Goal: Information Seeking & Learning: Check status

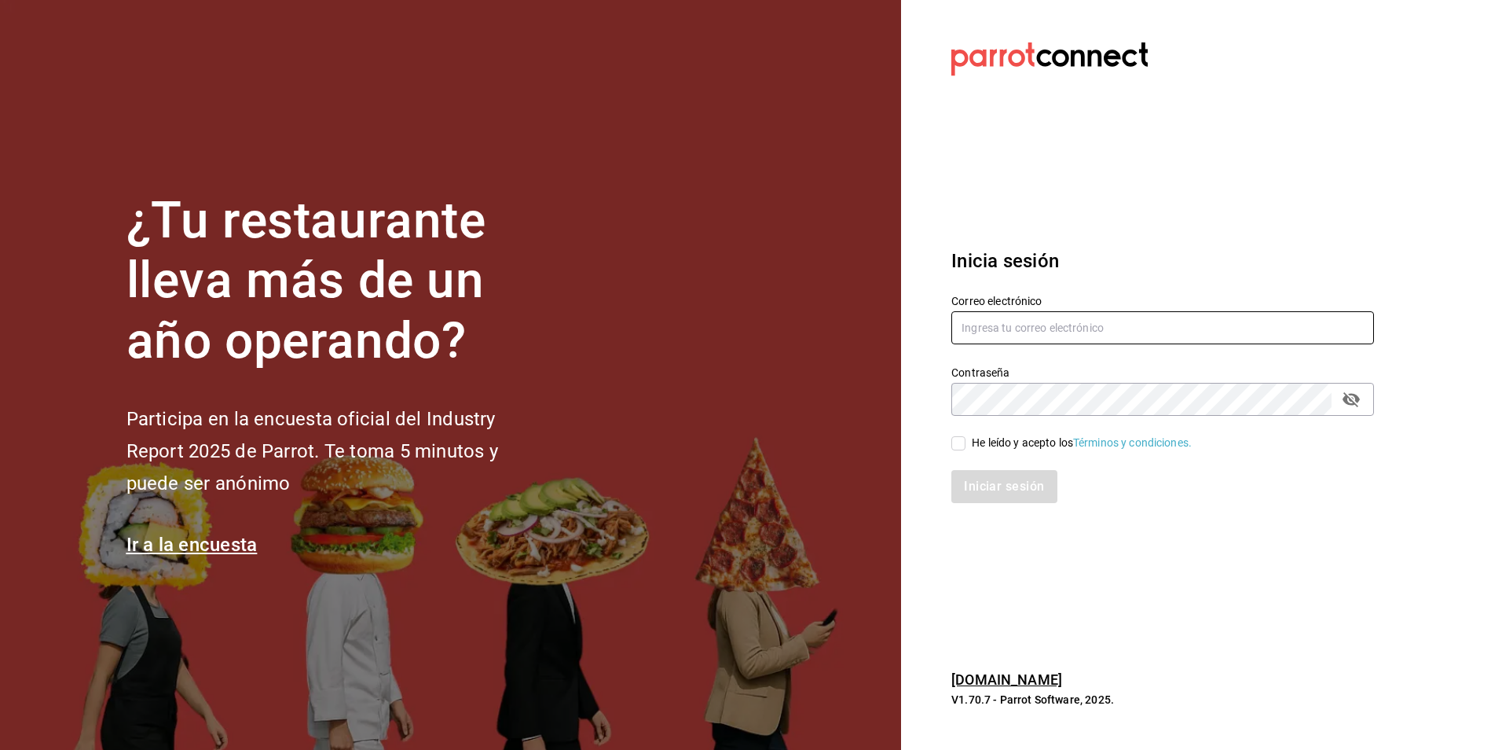
type input "[EMAIL_ADDRESS][PERSON_NAME][DOMAIN_NAME]"
click at [959, 441] on input "He leído y acepto los Términos y condiciones." at bounding box center [959, 443] width 14 height 14
checkbox input "true"
click at [971, 480] on button "Iniciar sesión" at bounding box center [1005, 486] width 107 height 33
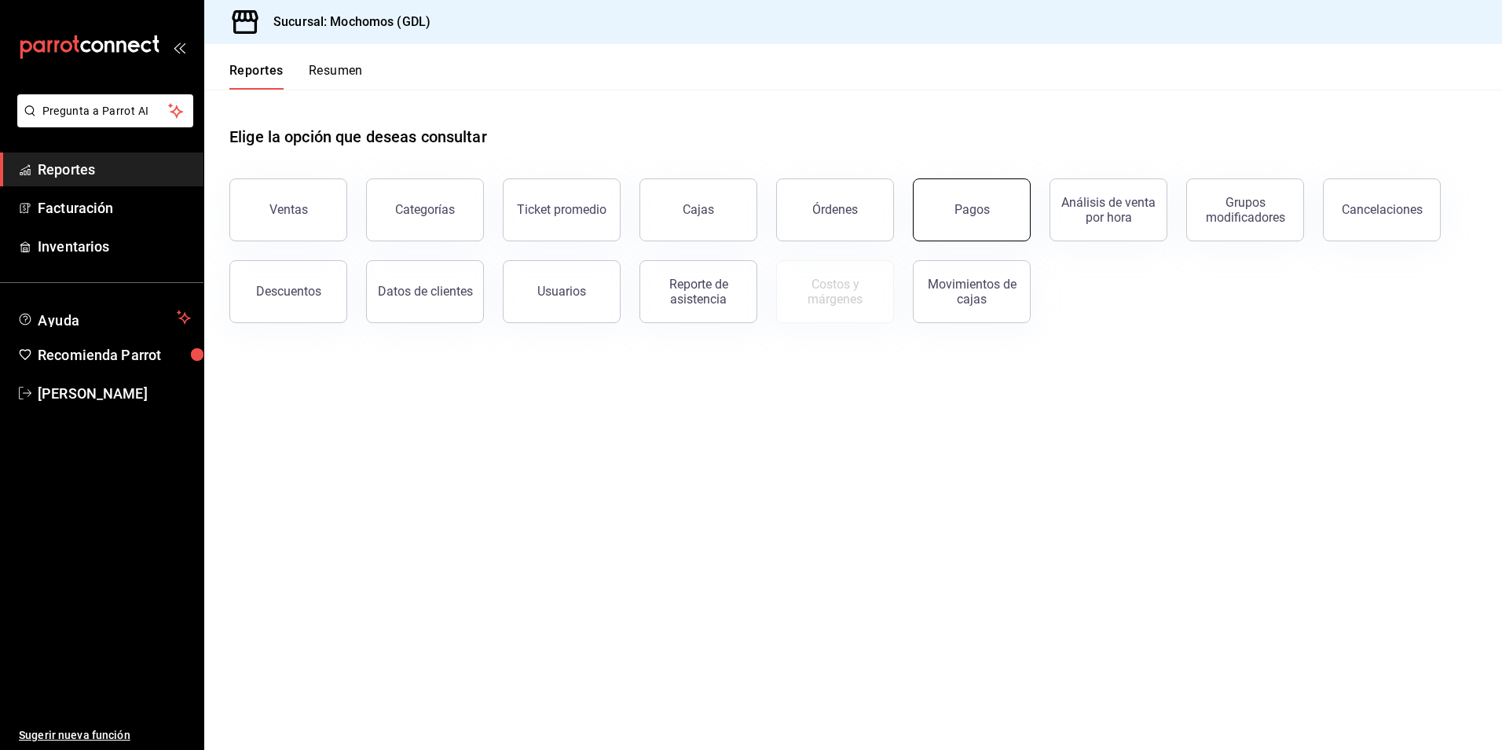
click at [967, 194] on button "Pagos" at bounding box center [972, 209] width 118 height 63
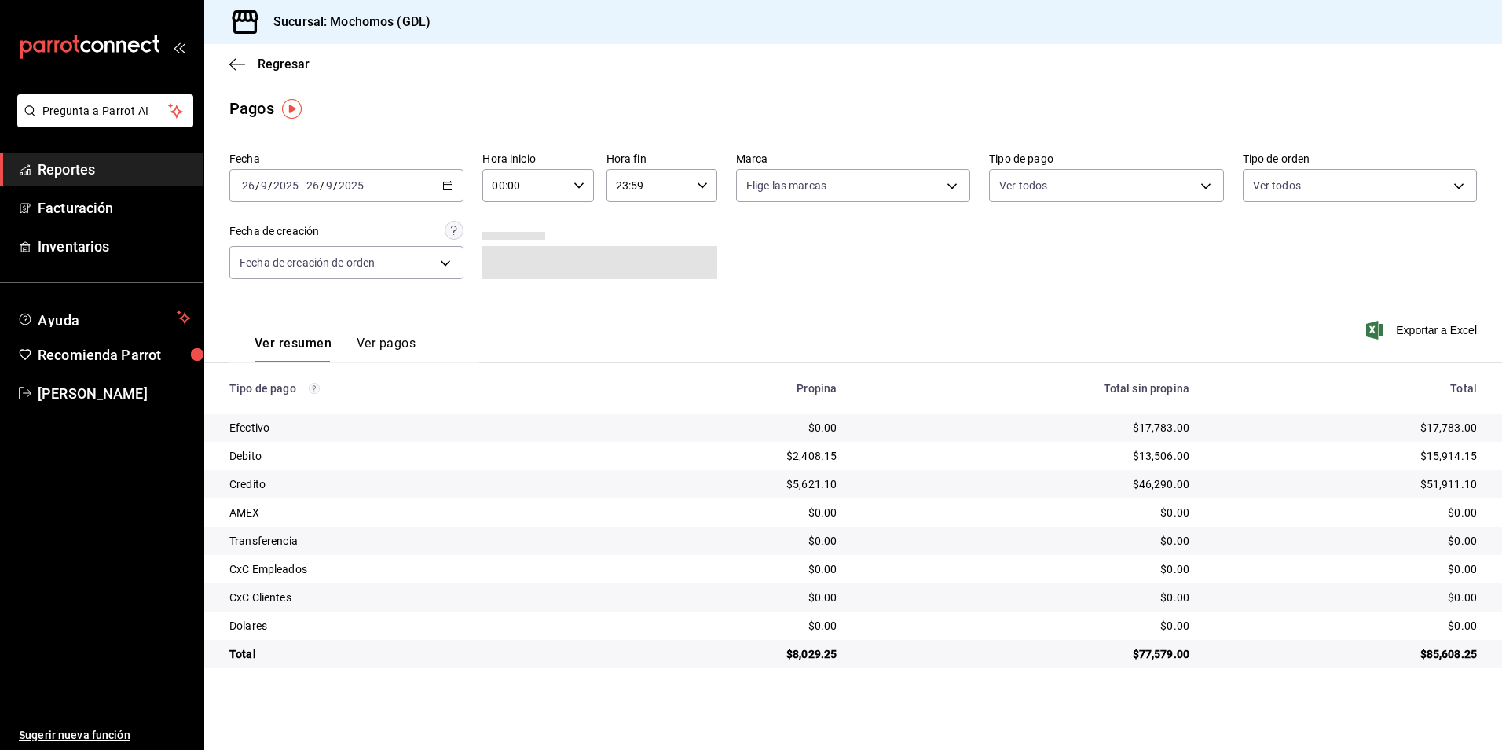
click at [579, 189] on icon "button" at bounding box center [579, 185] width 11 height 11
click at [515, 223] on span "04" at bounding box center [510, 219] width 31 height 13
type input "04:00"
click at [780, 200] on div at bounding box center [751, 375] width 1502 height 750
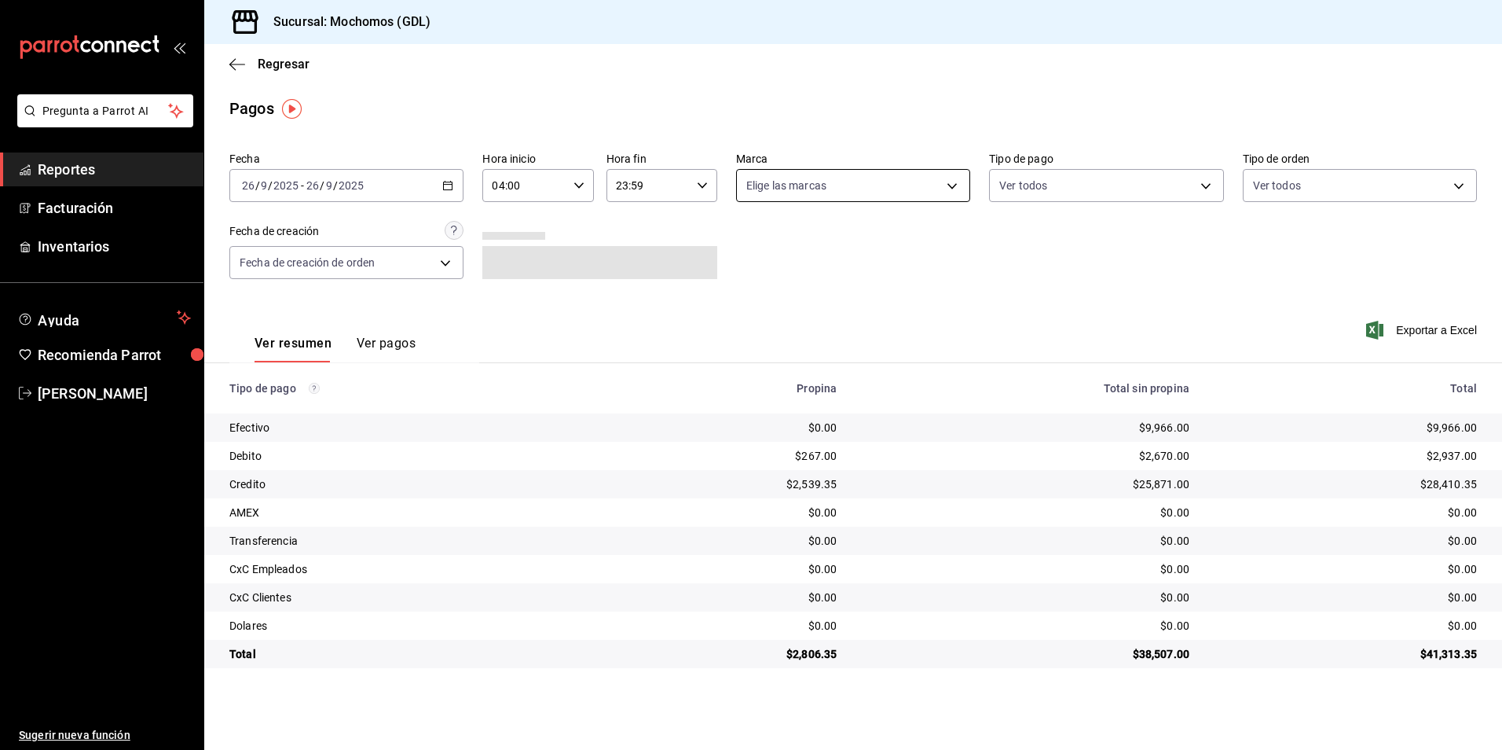
click at [782, 189] on body "Pregunta a Parrot AI Reportes Facturación Inventarios Ayuda Recomienda Parrot A…" at bounding box center [751, 375] width 1502 height 750
click at [792, 297] on span "Mochomos (GDL)" at bounding box center [872, 299] width 184 height 17
type input "36c25d4a-7cb0-456c-a434-e981d54830bc"
checkbox input "true"
click at [1030, 192] on div at bounding box center [751, 375] width 1502 height 750
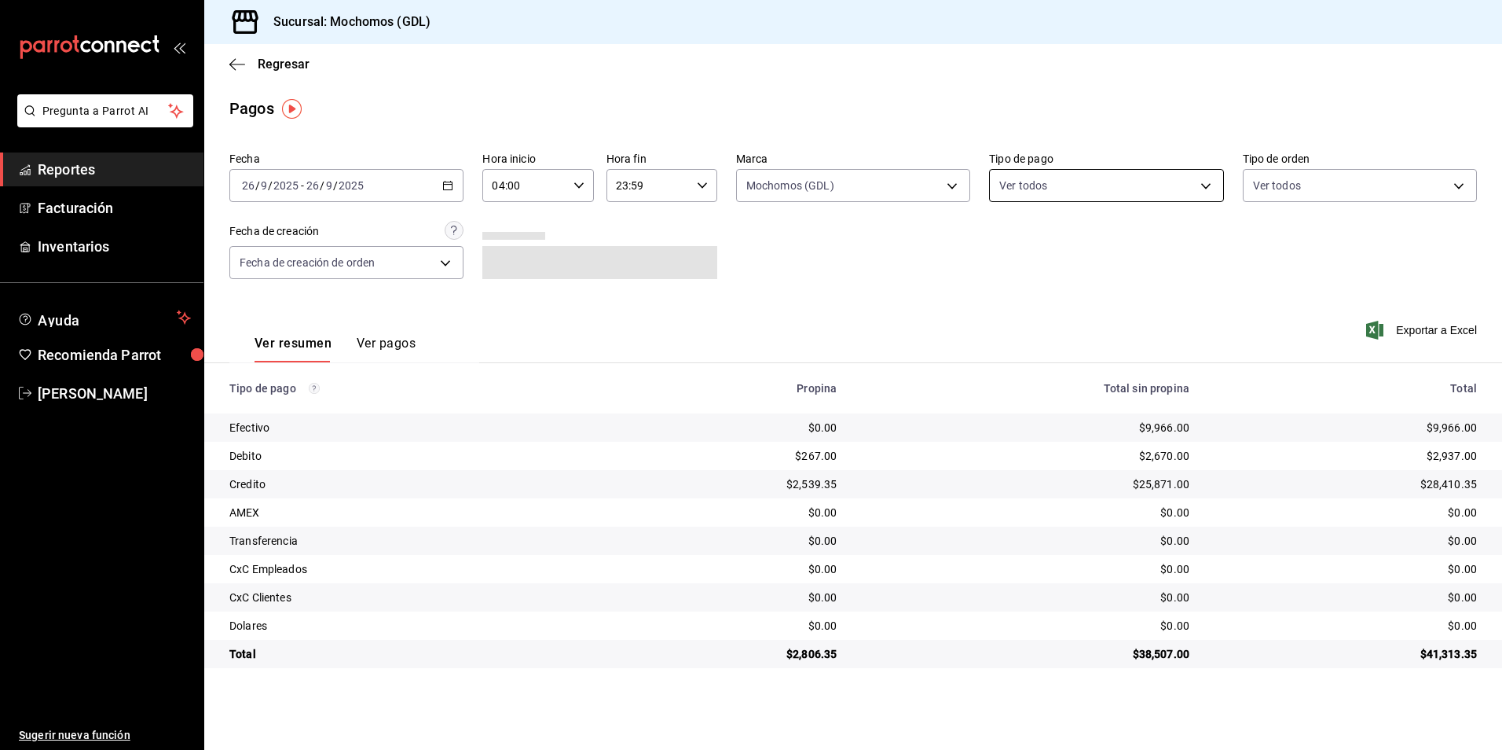
click at [1017, 193] on body "Pregunta a Parrot AI Reportes Facturación Inventarios Ayuda Recomienda Parrot A…" at bounding box center [751, 375] width 1502 height 750
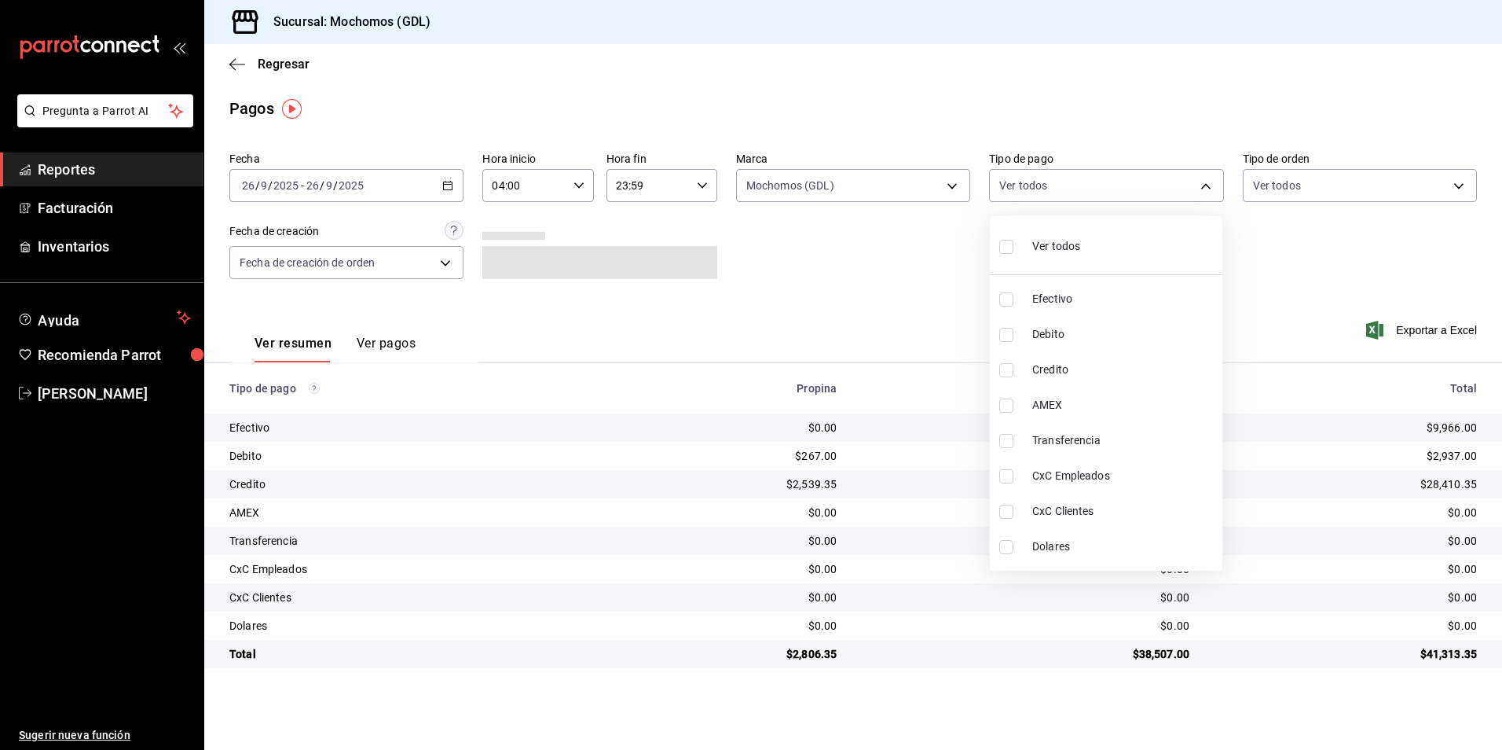
click at [1027, 241] on div "Ver todos" at bounding box center [1040, 245] width 81 height 34
type input "43f15ab9-6aaf-467e-828e-46d2c45c5663,c4bdfb15-5497-4aae-ad2b-38852a02f4e8,2255b…"
checkbox input "true"
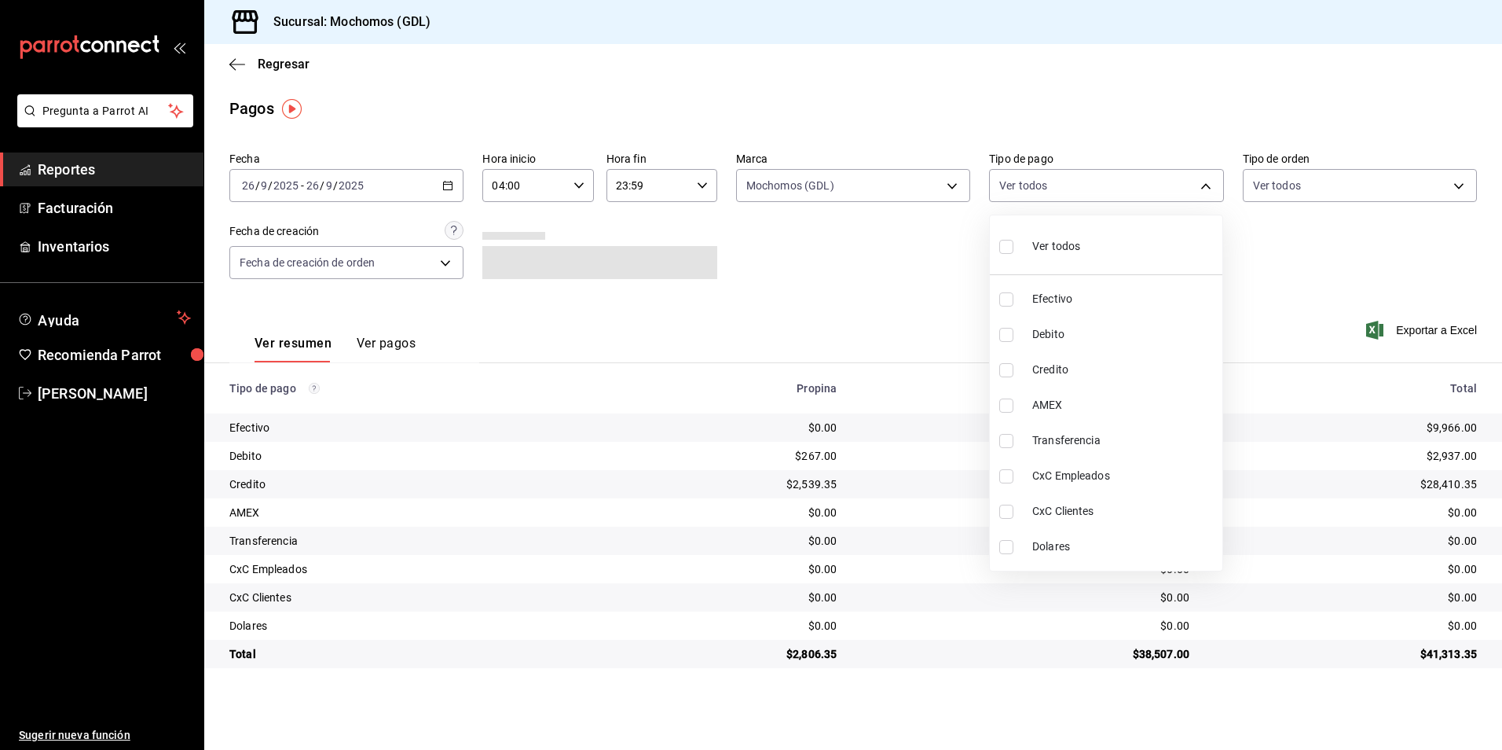
checkbox input "true"
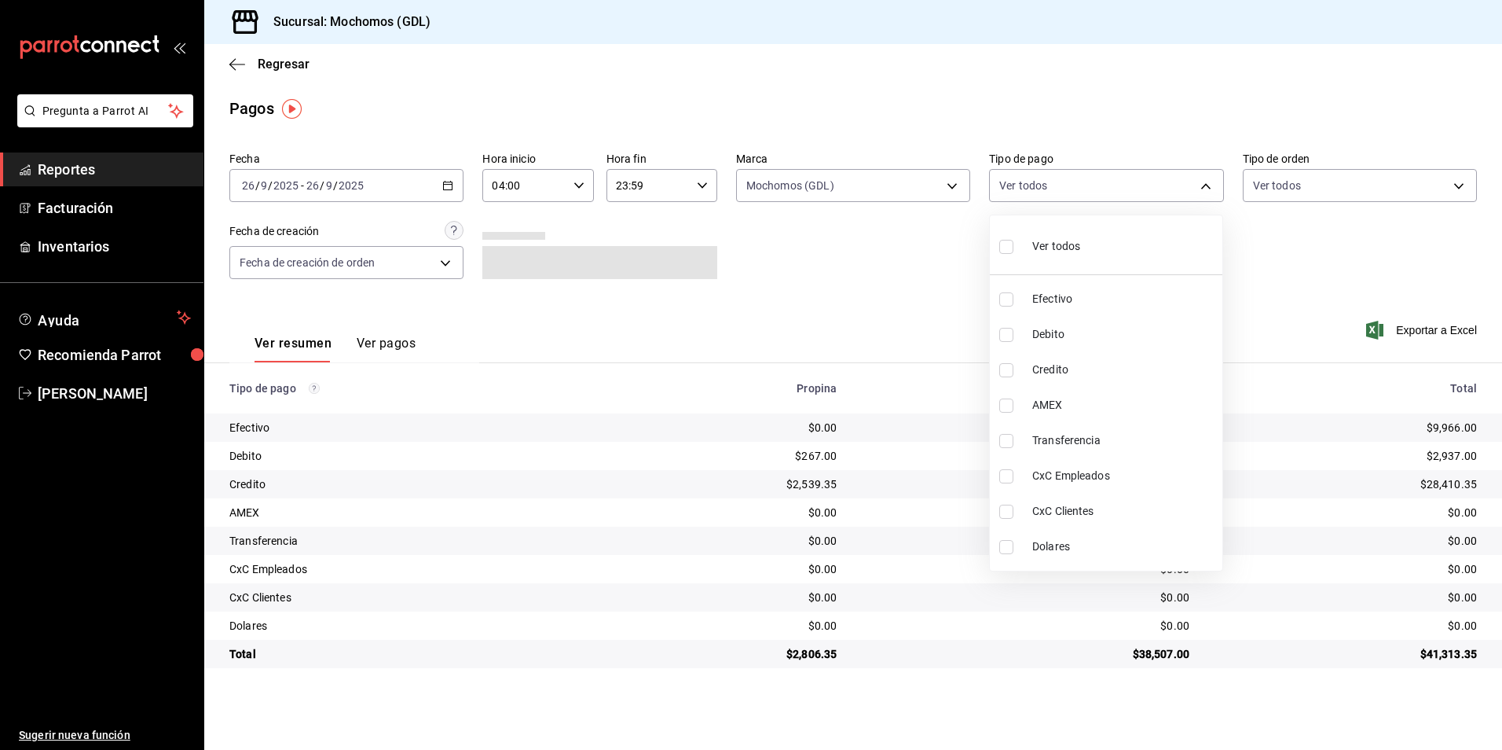
checkbox input "true"
click at [1286, 209] on div at bounding box center [751, 375] width 1502 height 750
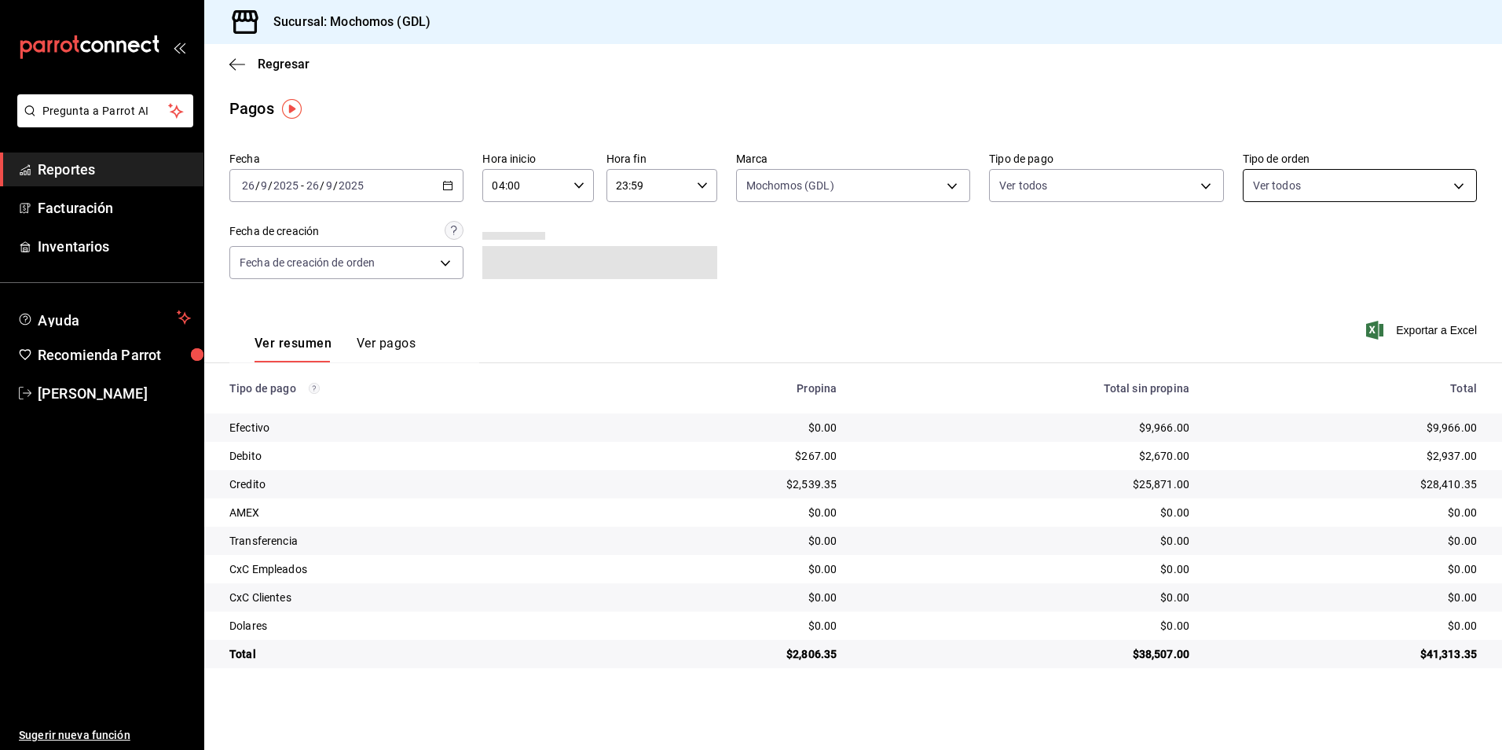
click at [1266, 187] on body "Pregunta a Parrot AI Reportes Facturación Inventarios Ayuda Recomienda Parrot A…" at bounding box center [751, 375] width 1502 height 750
click at [1260, 240] on input "checkbox" at bounding box center [1260, 247] width 14 height 14
checkbox input "true"
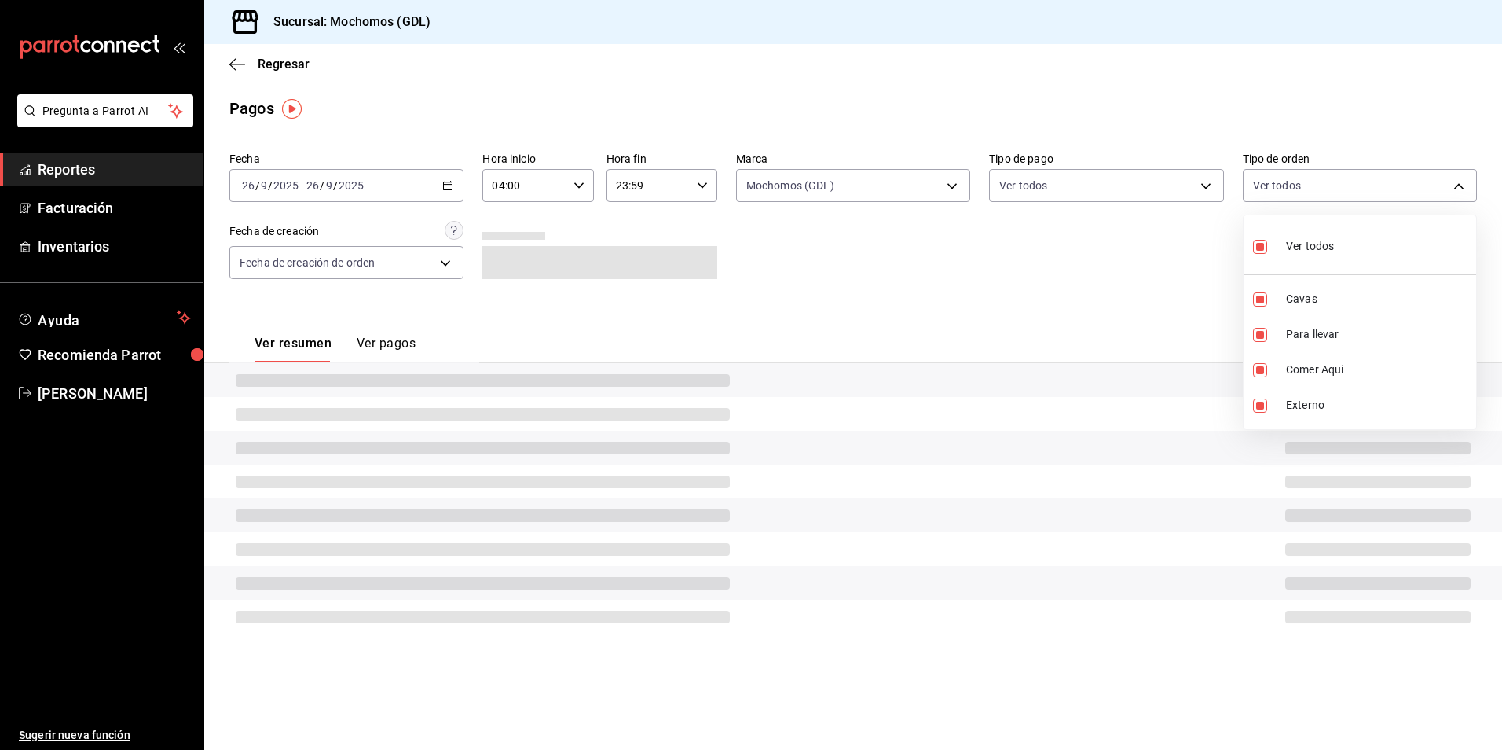
type input "c3d0baef-30c0-4718-9d76-caab43e27316,13c4cc4a-99d2-42c0-ba96-c3de8c08c13d,7b791…"
checkbox input "true"
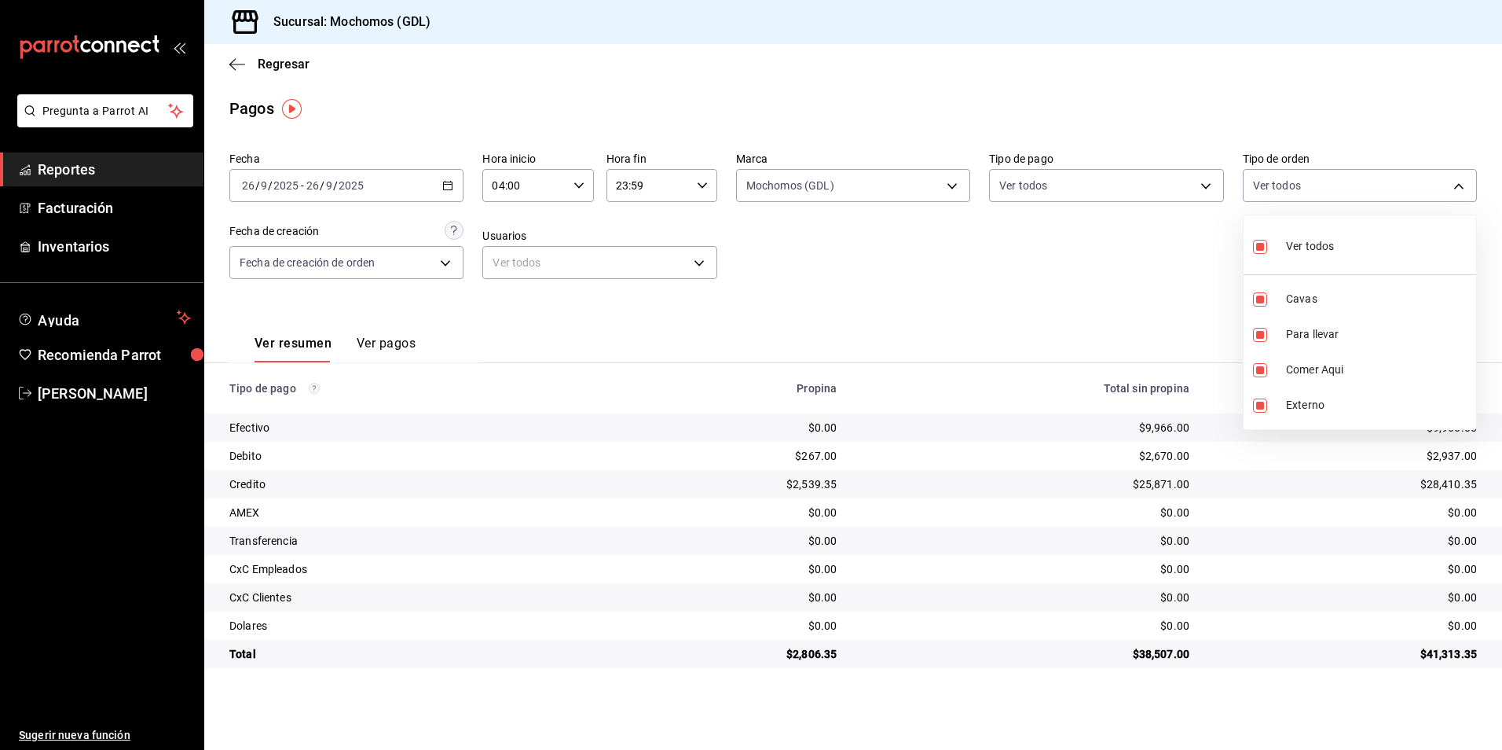
click at [850, 299] on div at bounding box center [751, 375] width 1502 height 750
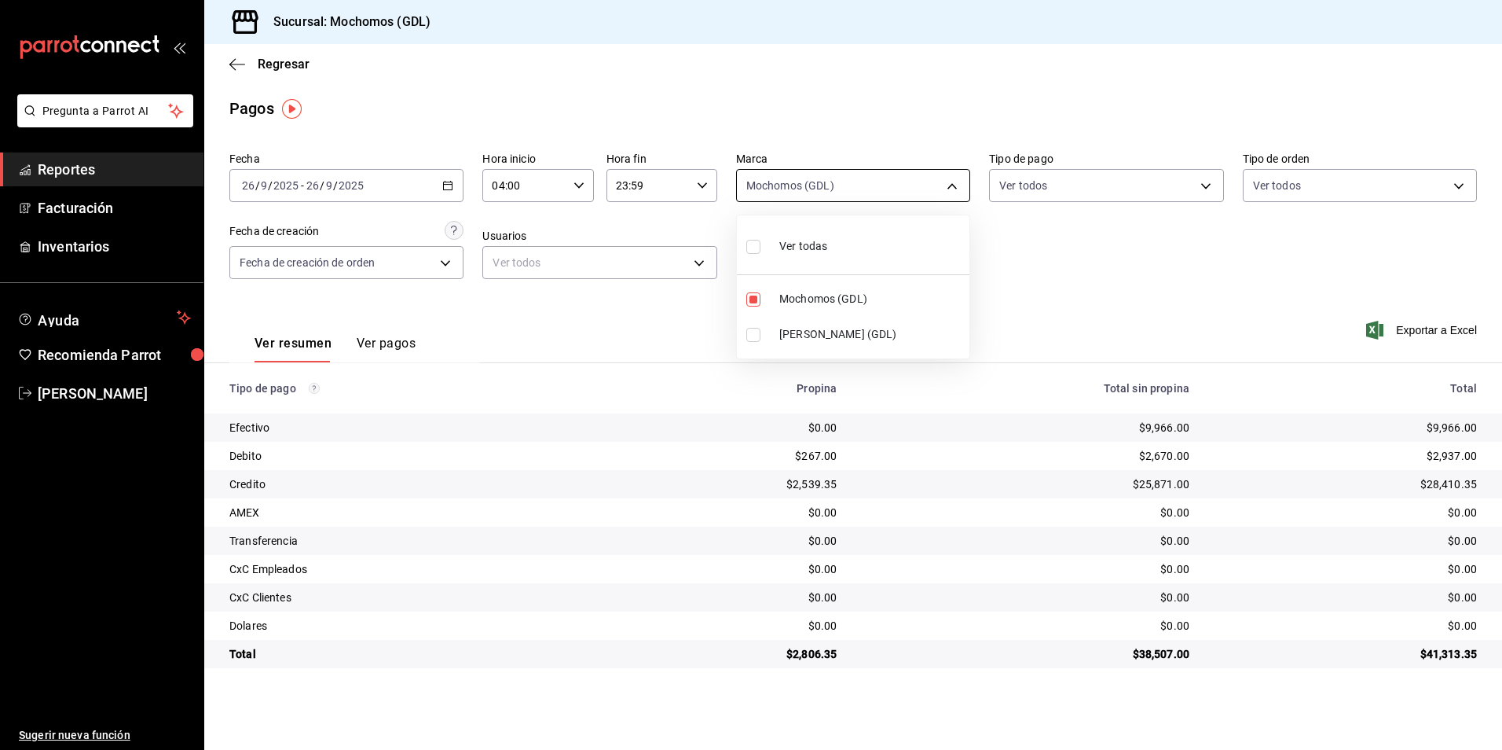
click at [939, 188] on body "Pregunta a Parrot AI Reportes Facturación Inventarios Ayuda Recomienda Parrot A…" at bounding box center [751, 375] width 1502 height 750
click at [819, 292] on span "Mochomos (GDL)" at bounding box center [872, 299] width 184 height 17
checkbox input "false"
click at [819, 292] on span "Mochomos (GDL)" at bounding box center [872, 299] width 184 height 17
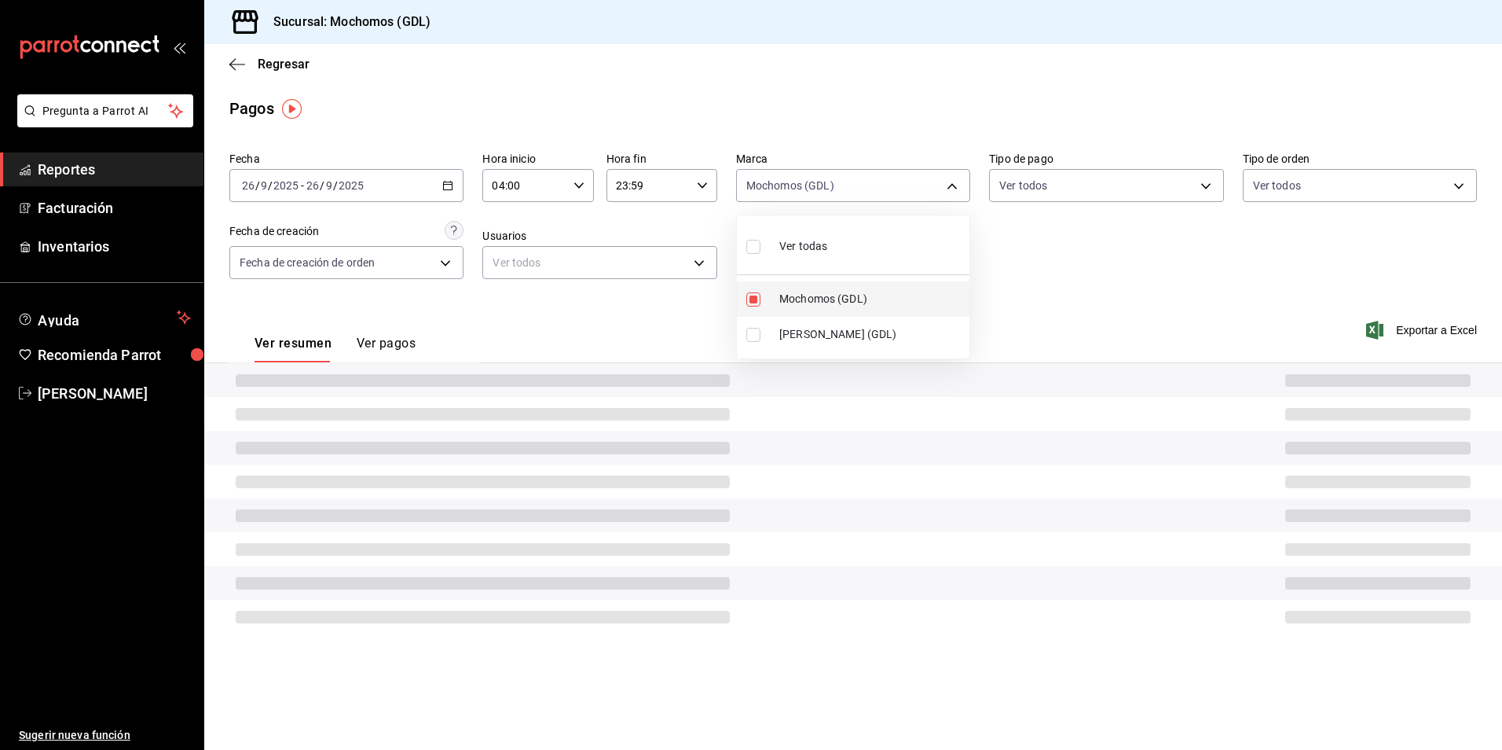
type input "36c25d4a-7cb0-456c-a434-e981d54830bc"
checkbox input "true"
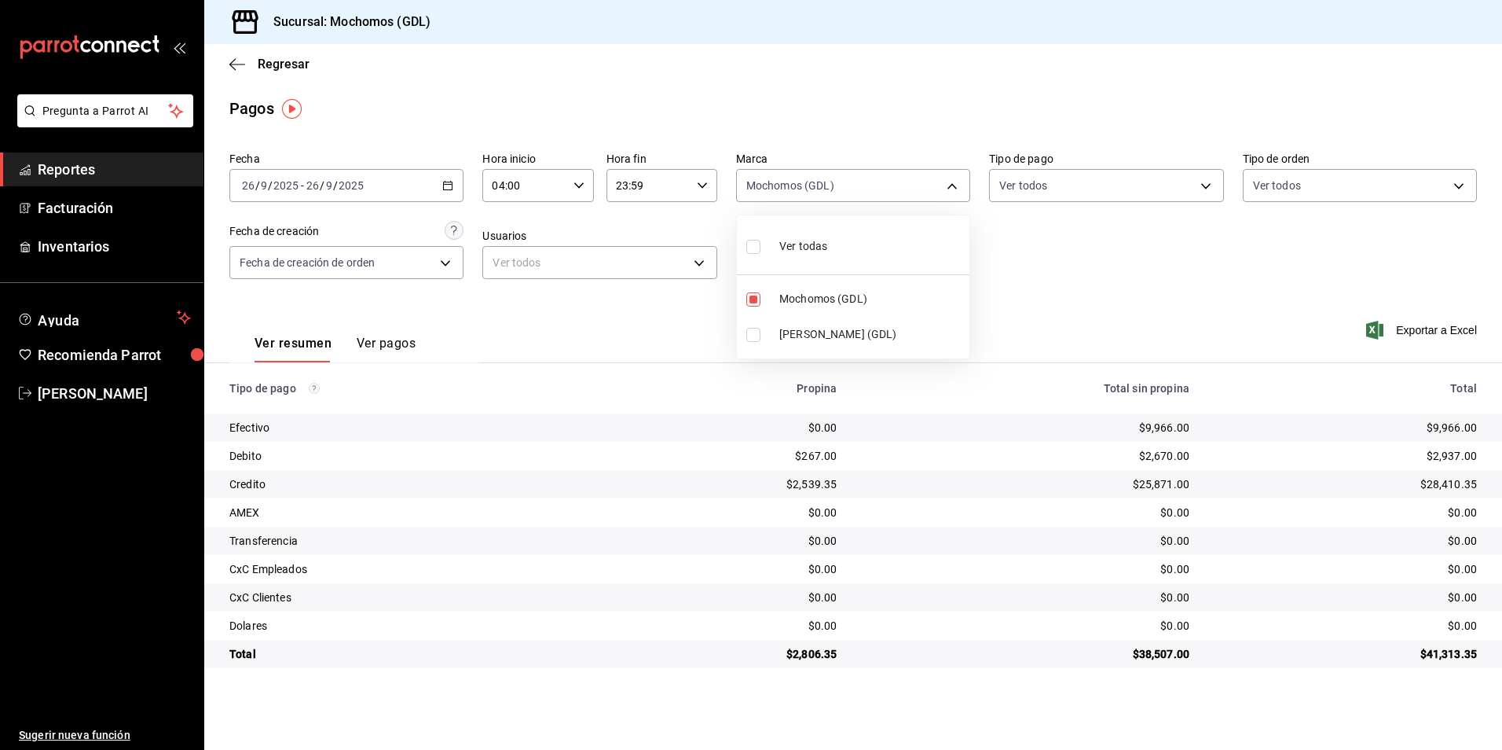
click at [1176, 242] on div at bounding box center [751, 375] width 1502 height 750
click at [956, 186] on body "Pregunta a Parrot AI Reportes Facturación Inventarios Ayuda Recomienda Parrot A…" at bounding box center [751, 375] width 1502 height 750
click at [849, 255] on li "Ver todas" at bounding box center [853, 245] width 233 height 46
type input "36c25d4a-7cb0-456c-a434-e981d54830bc,9cac9703-0c5a-4d8b-addd-5b6b571d65b9"
checkbox input "true"
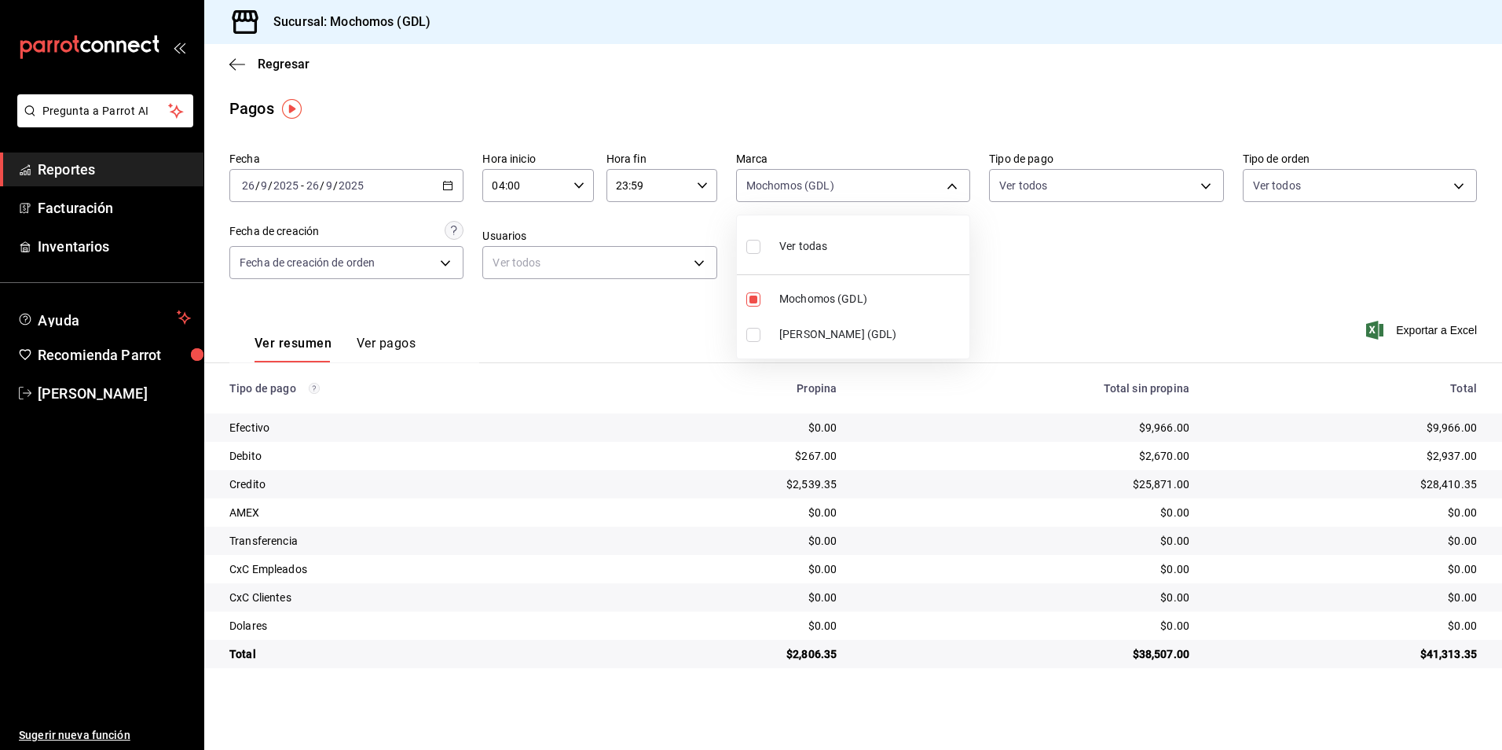
checkbox input "true"
click at [1061, 244] on div at bounding box center [751, 375] width 1502 height 750
click at [827, 186] on body "Pregunta a Parrot AI Reportes Facturación Inventarios Ayuda Recomienda Parrot A…" at bounding box center [751, 375] width 1502 height 750
click at [831, 332] on span "Mika (GDL)" at bounding box center [872, 334] width 184 height 17
type input "36c25d4a-7cb0-456c-a434-e981d54830bc"
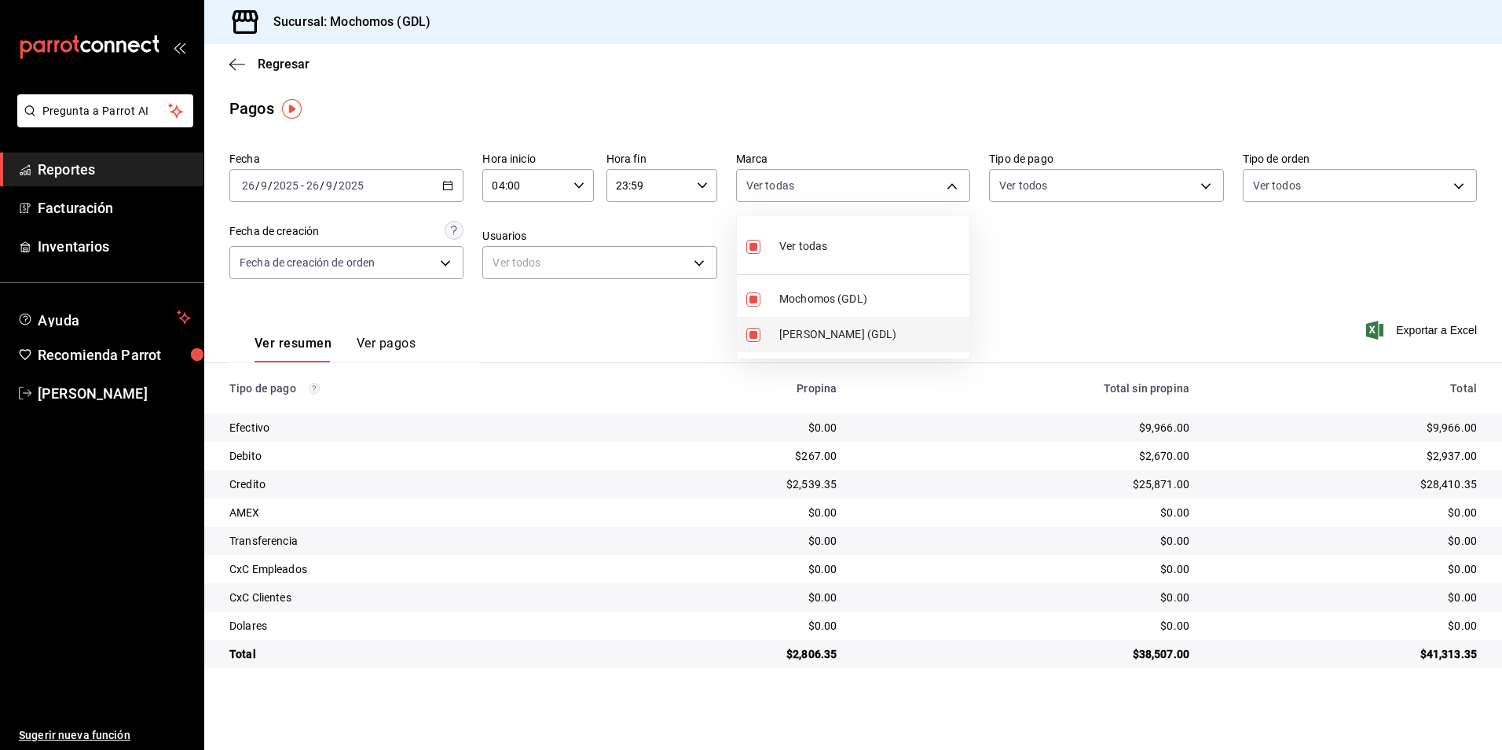
checkbox input "false"
click at [1157, 302] on div at bounding box center [751, 375] width 1502 height 750
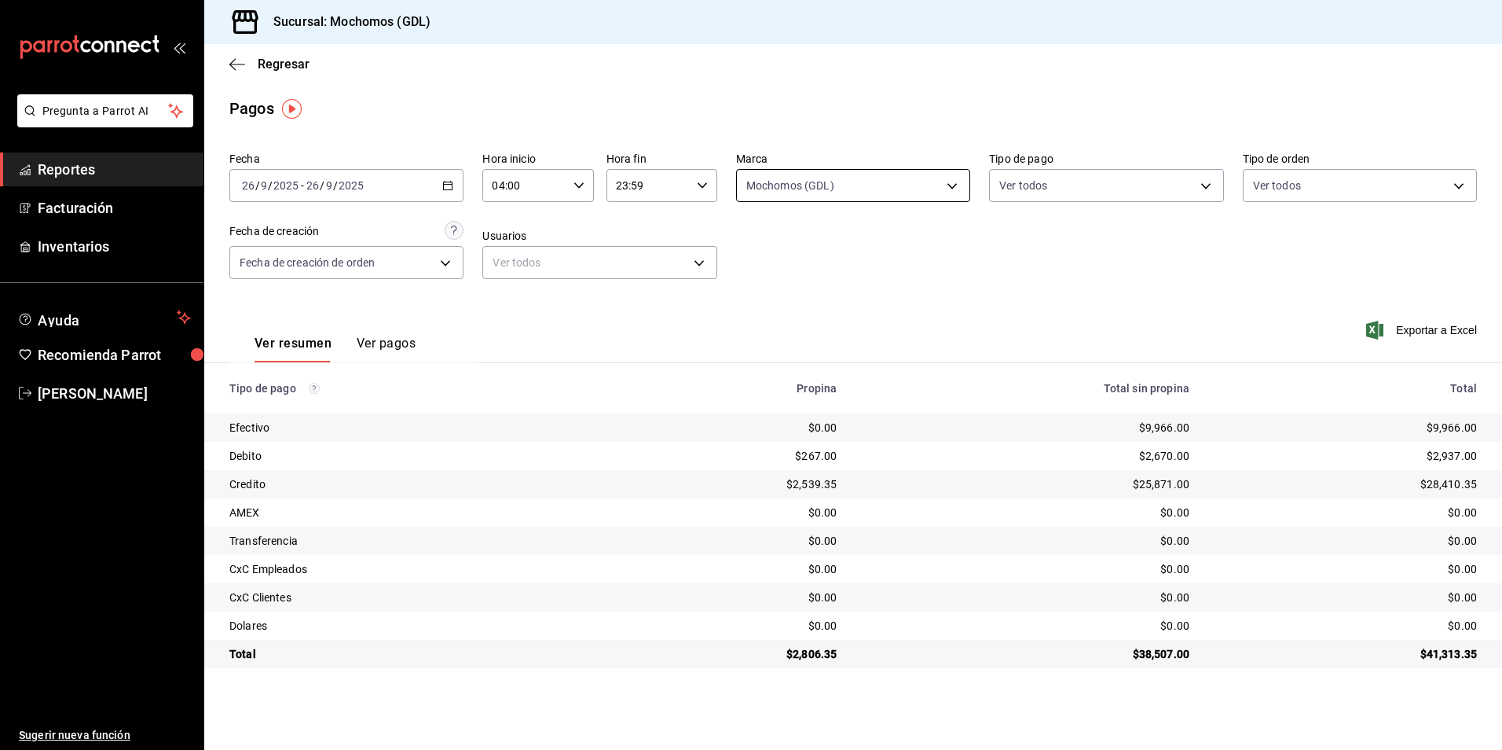
click at [856, 179] on body "Pregunta a Parrot AI Reportes Facturación Inventarios Ayuda Recomienda Parrot A…" at bounding box center [751, 375] width 1502 height 750
click at [1190, 283] on div at bounding box center [751, 375] width 1502 height 750
click at [959, 274] on div "Fecha 2025-09-26 26 / 9 / 2025 - 2025-09-26 26 / 9 / 2025 Hora inicio 04:00 Hor…" at bounding box center [853, 221] width 1248 height 152
click at [816, 268] on div "Fecha 2025-09-26 26 / 9 / 2025 - 2025-09-26 26 / 9 / 2025 Hora inicio 04:00 Hor…" at bounding box center [853, 221] width 1248 height 152
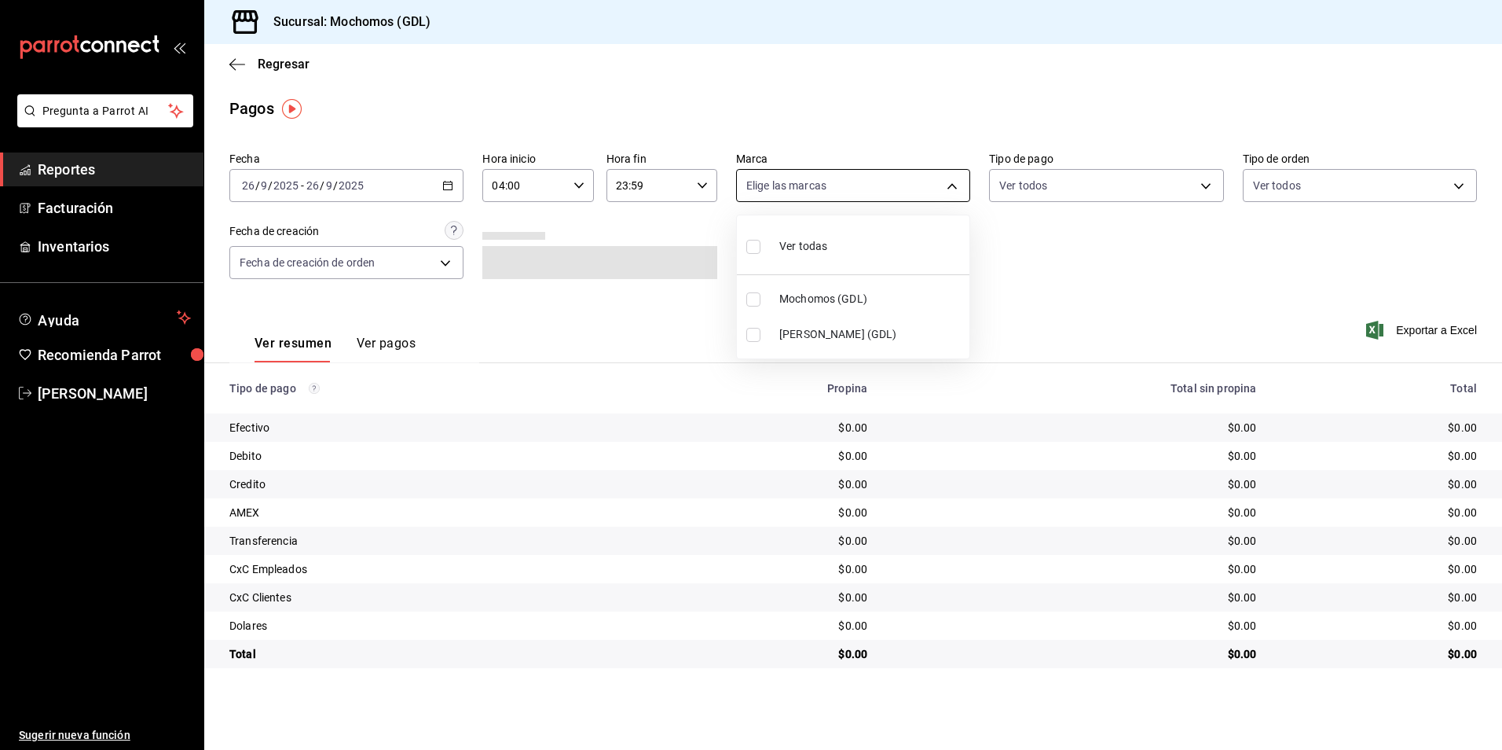
click at [911, 182] on body "Pregunta a Parrot AI Reportes Facturación Inventarios Ayuda Recomienda Parrot A…" at bounding box center [751, 375] width 1502 height 750
click at [838, 301] on span "Mochomos (GDL)" at bounding box center [872, 299] width 184 height 17
type input "36c25d4a-7cb0-456c-a434-e981d54830bc"
checkbox input "true"
click at [1037, 187] on div at bounding box center [751, 375] width 1502 height 750
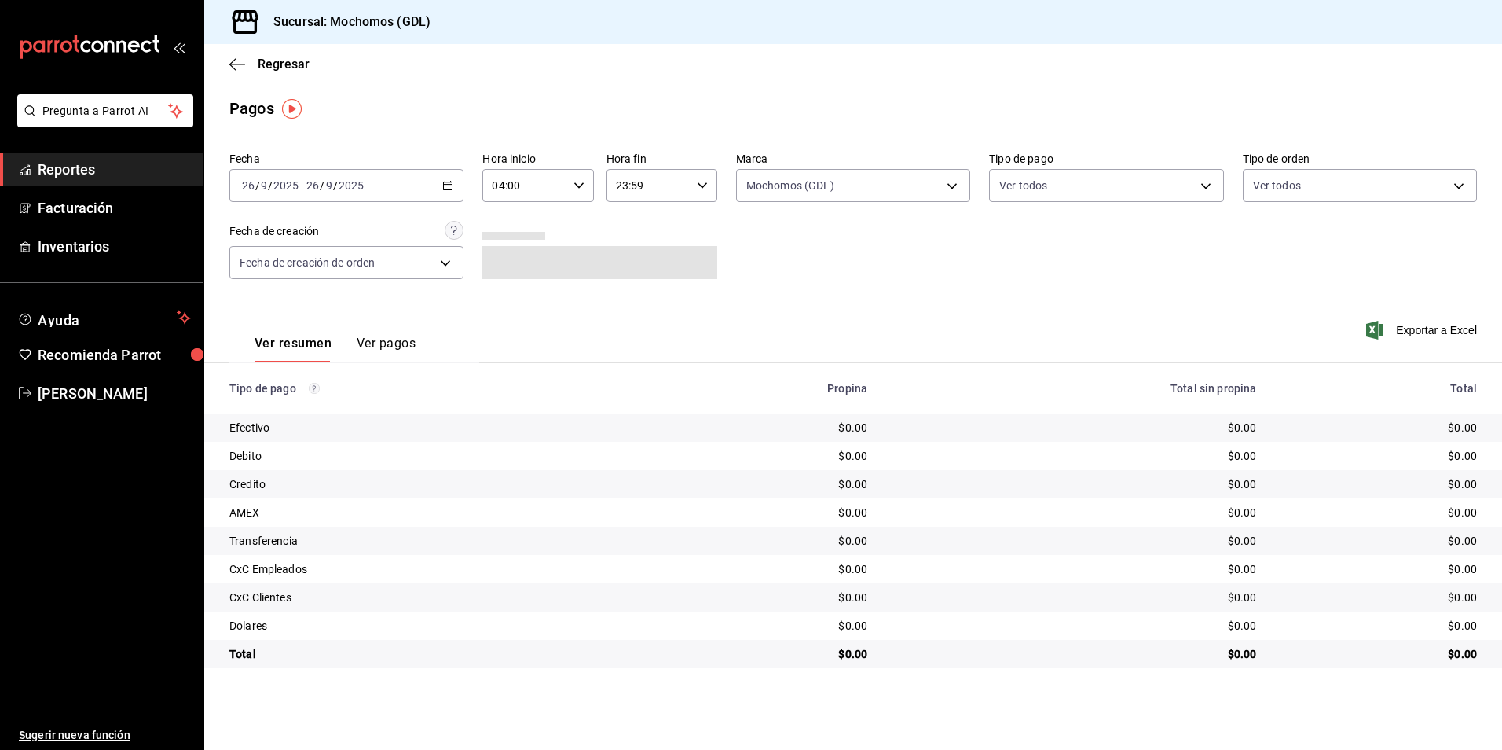
click at [1023, 189] on body "Pregunta a Parrot AI Reportes Facturación Inventarios Ayuda Recomienda Parrot A…" at bounding box center [751, 375] width 1502 height 750
click at [1036, 246] on span "Ver todos" at bounding box center [1057, 246] width 48 height 17
type input "43f15ab9-6aaf-467e-828e-46d2c45c5663,c4bdfb15-5497-4aae-ad2b-38852a02f4e8,2255b…"
checkbox input "true"
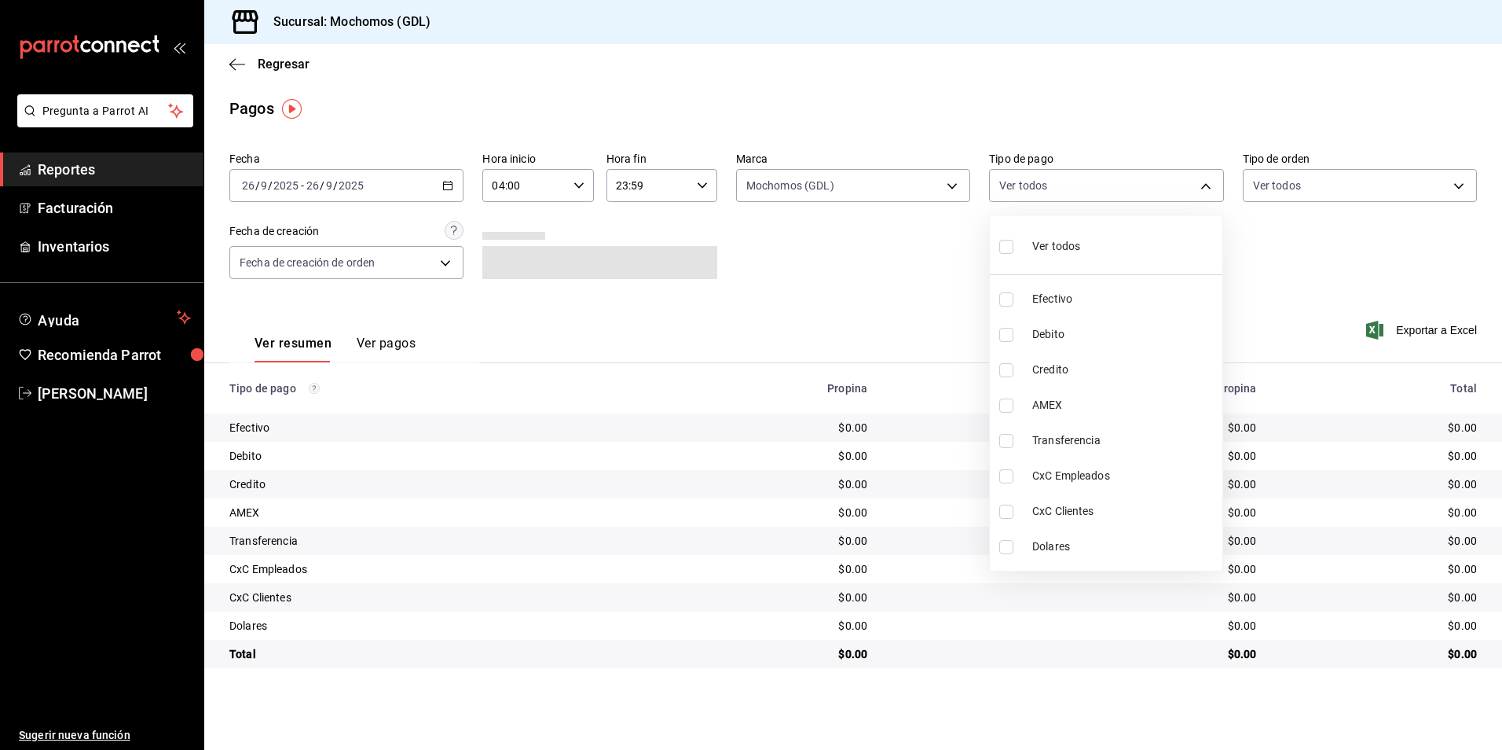
checkbox input "true"
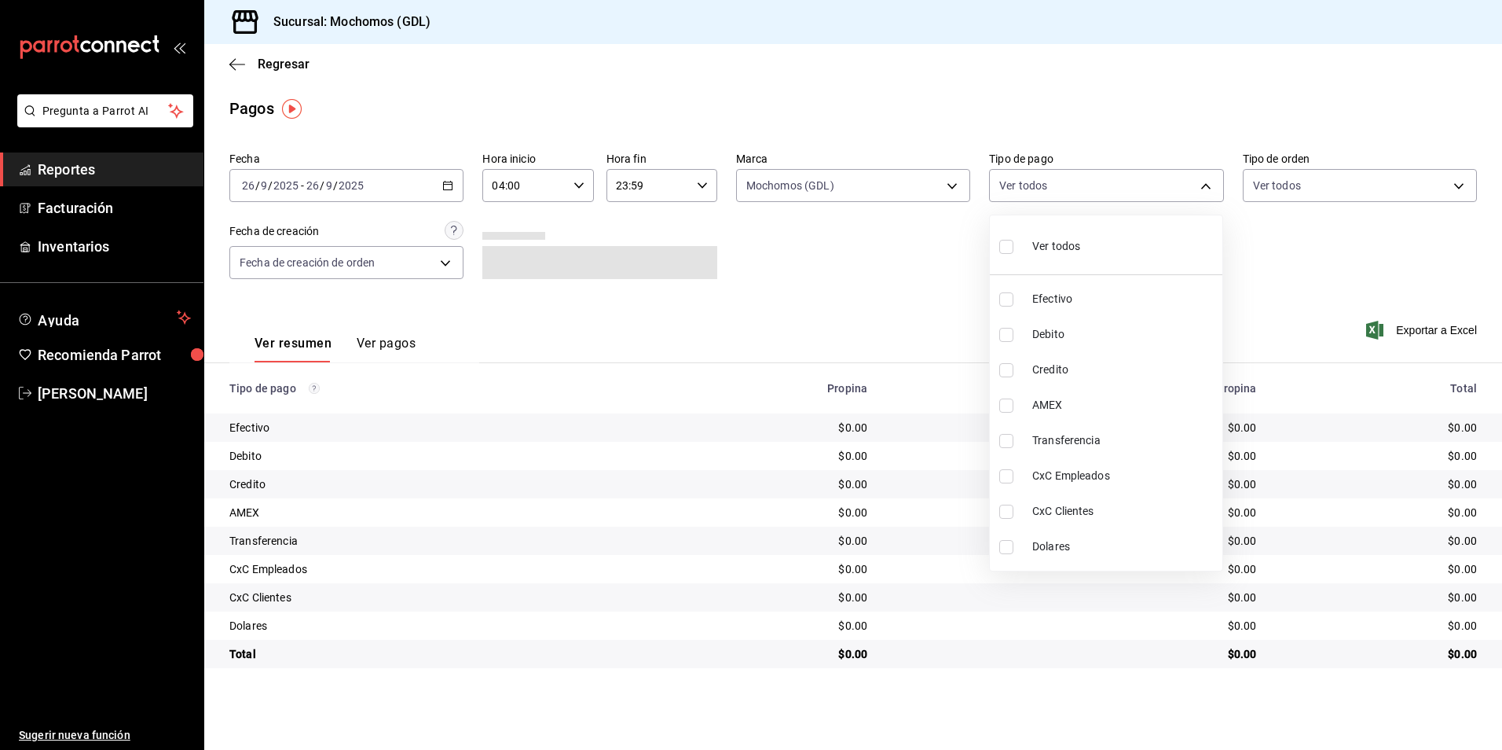
checkbox input "true"
click at [1314, 183] on div at bounding box center [751, 375] width 1502 height 750
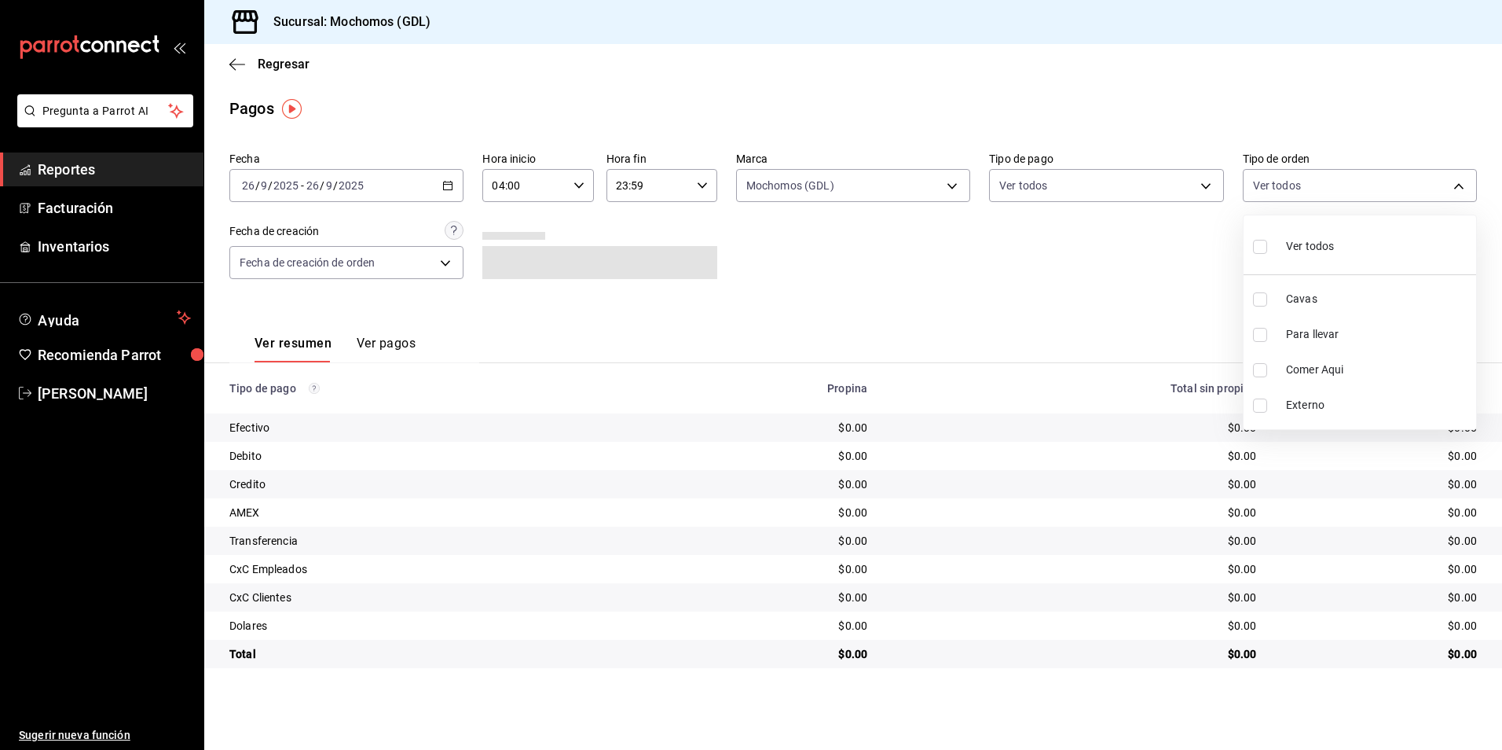
click at [1282, 182] on body "Pregunta a Parrot AI Reportes Facturación Inventarios Ayuda Recomienda Parrot A…" at bounding box center [751, 375] width 1502 height 750
click at [1311, 267] on li "Ver todos" at bounding box center [1360, 245] width 233 height 46
type input "c3d0baef-30c0-4718-9d76-caab43e27316,13c4cc4a-99d2-42c0-ba96-c3de8c08c13d,7b791…"
checkbox input "true"
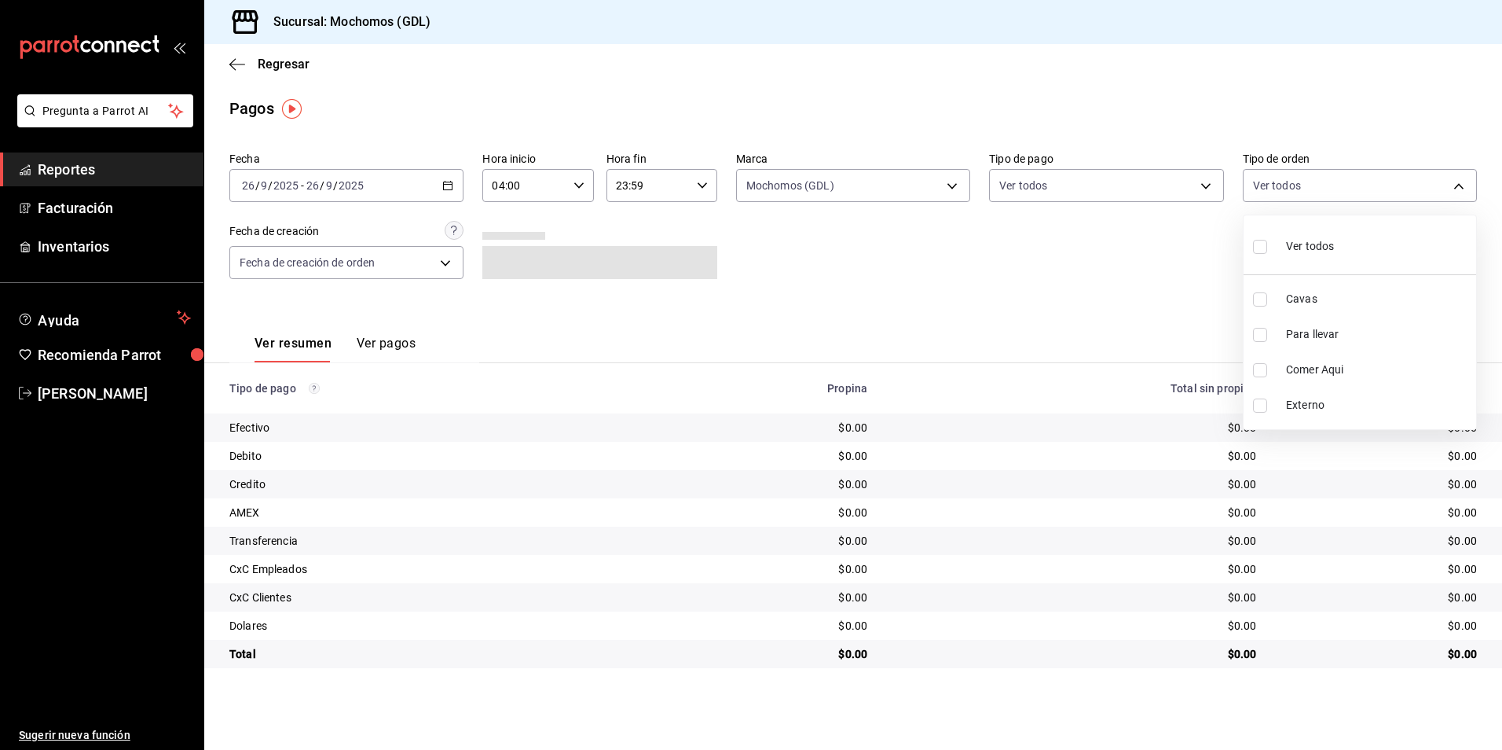
checkbox input "true"
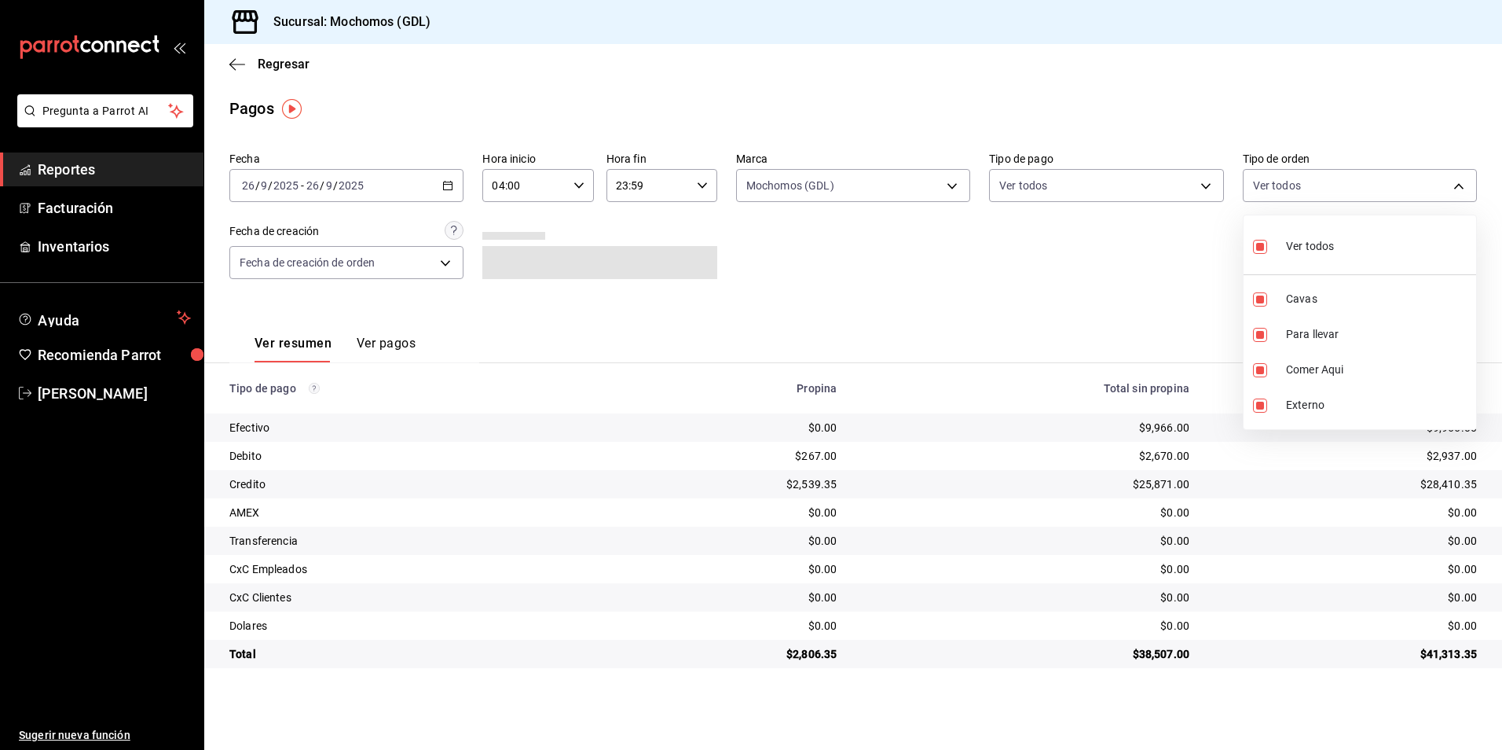
click at [1047, 317] on div at bounding box center [751, 375] width 1502 height 750
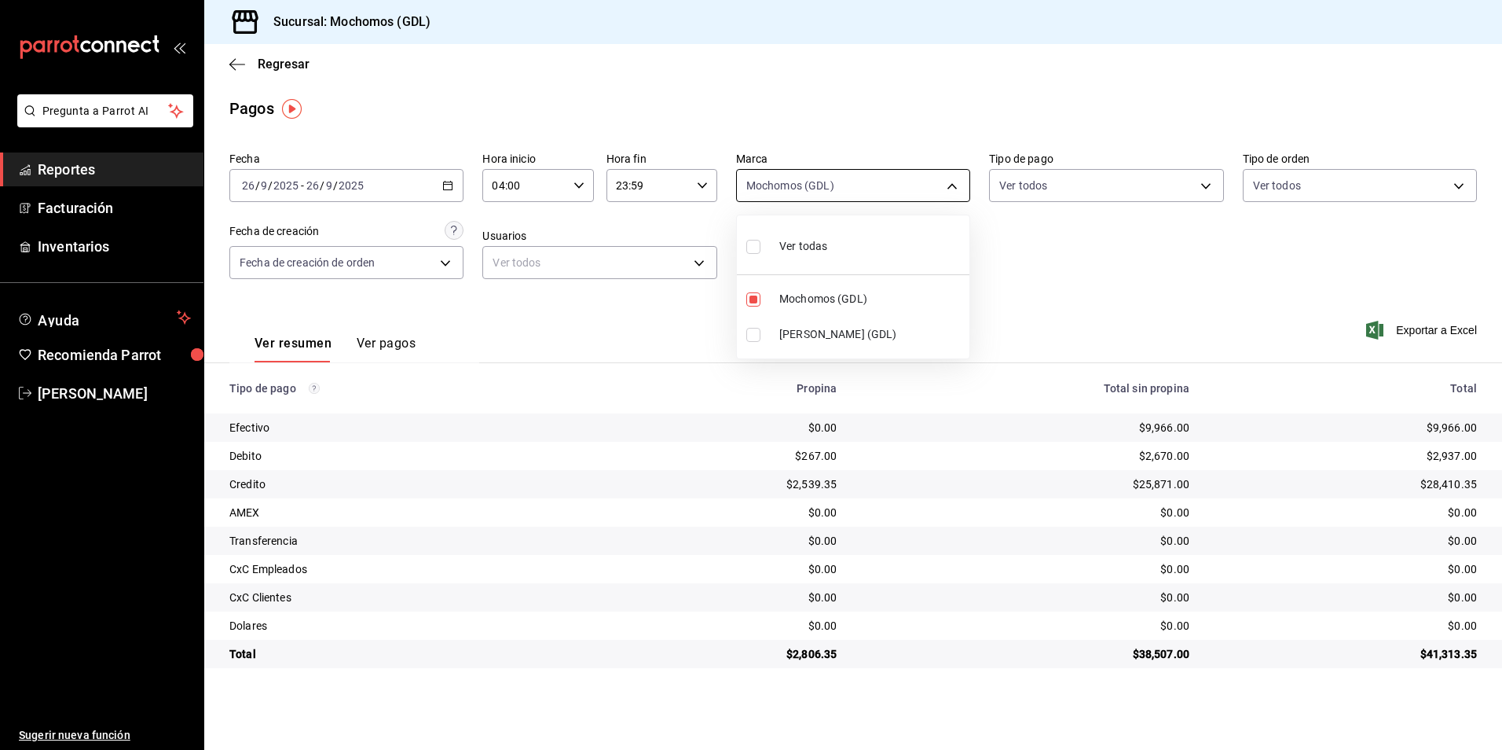
click at [844, 189] on body "Pregunta a Parrot AI Reportes Facturación Inventarios Ayuda Recomienda Parrot A…" at bounding box center [751, 375] width 1502 height 750
click at [812, 303] on span "Mochomos (GDL)" at bounding box center [872, 299] width 184 height 17
checkbox input "false"
click at [812, 303] on span "Mochomos (GDL)" at bounding box center [872, 299] width 184 height 17
type input "36c25d4a-7cb0-456c-a434-e981d54830bc"
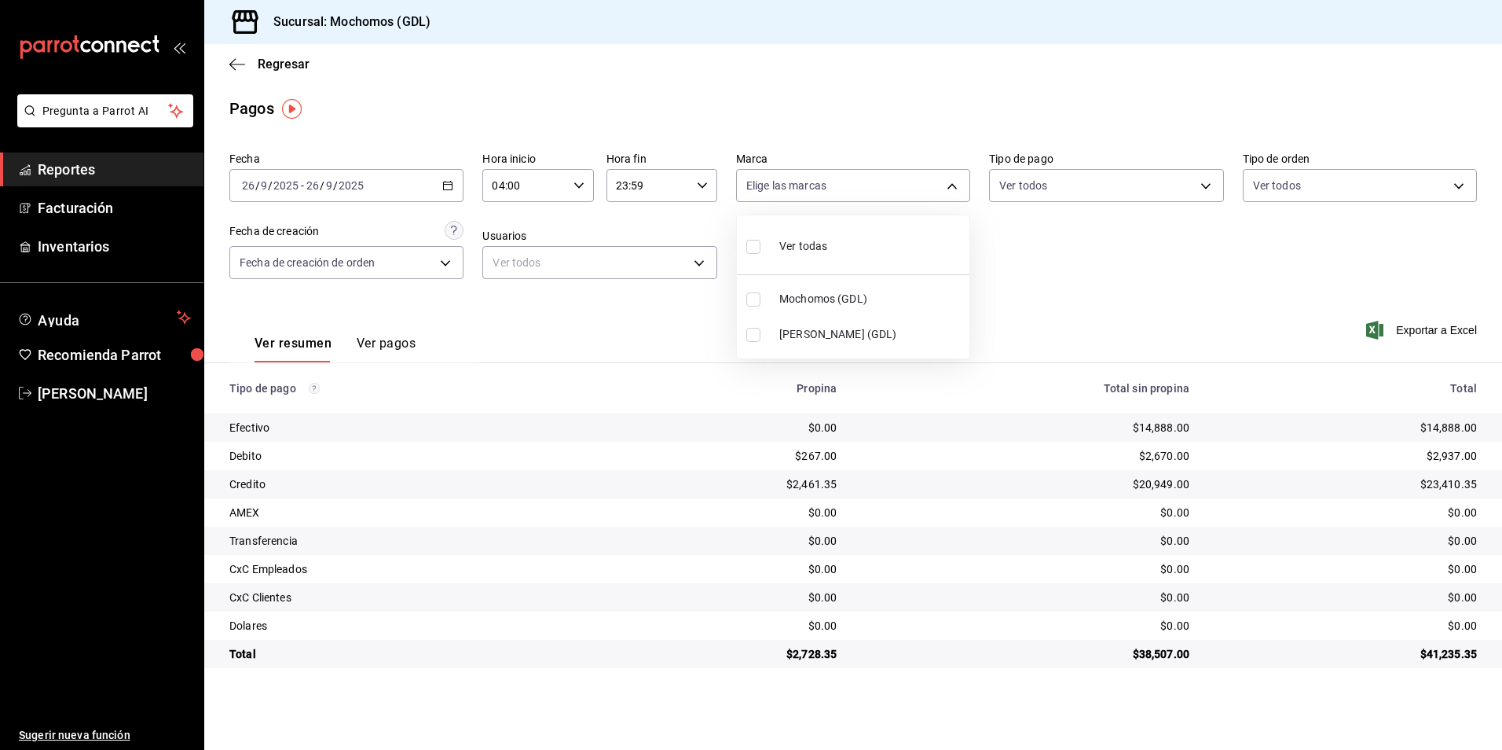
checkbox input "true"
